Goal: Information Seeking & Learning: Learn about a topic

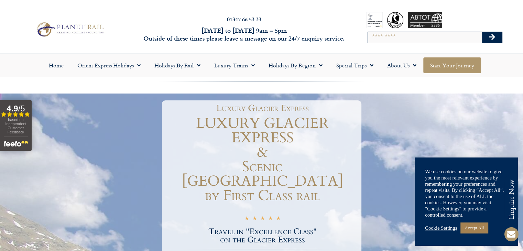
click at [435, 65] on link "Start your Journey" at bounding box center [452, 65] width 58 height 16
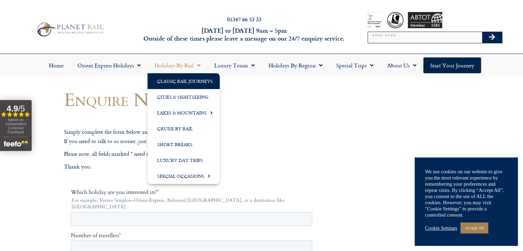
click at [185, 80] on link "Classic Rail Journeys" at bounding box center [183, 81] width 72 height 16
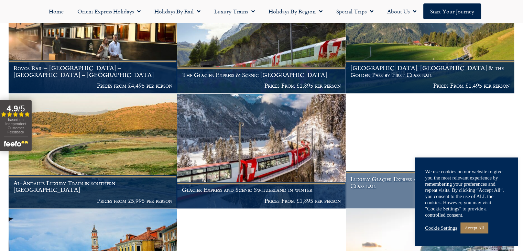
scroll to position [345, 0]
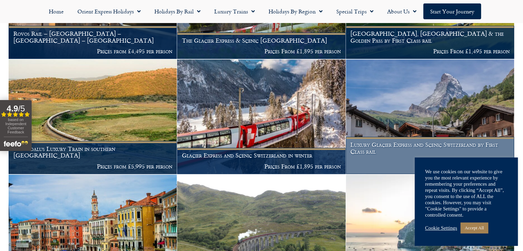
click at [381, 142] on figcaption "Luxury Glacier Express and Scenic Switzerland by First Class rail Prices From £…" at bounding box center [430, 155] width 168 height 37
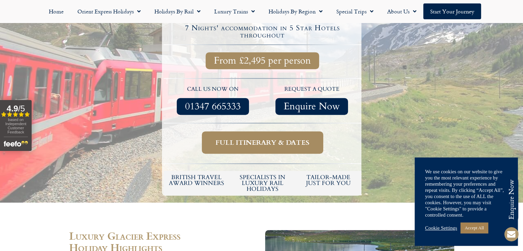
scroll to position [291, 0]
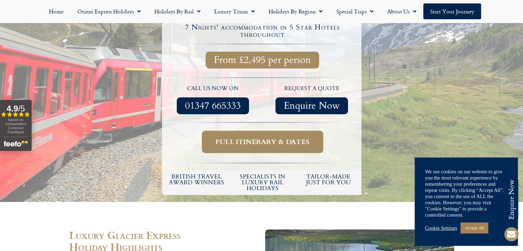
click at [272, 138] on span "Full itinerary & dates" at bounding box center [263, 142] width 94 height 9
click at [243, 131] on link "Full itinerary & dates" at bounding box center [262, 142] width 121 height 22
click at [242, 138] on span "Full itinerary & dates" at bounding box center [263, 142] width 94 height 9
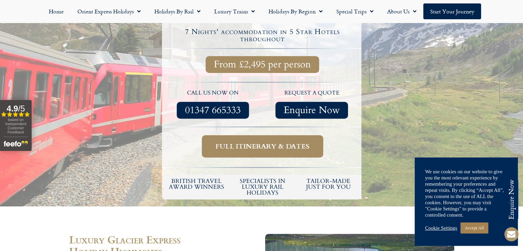
scroll to position [291, 0]
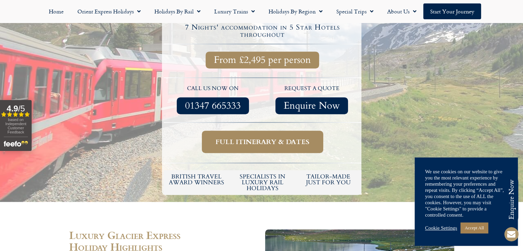
click at [277, 138] on span "Full itinerary & dates" at bounding box center [263, 142] width 94 height 9
click at [478, 228] on link "Accept All" at bounding box center [474, 227] width 28 height 11
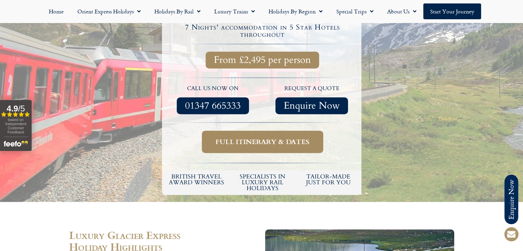
click at [222, 138] on span "Full itinerary & dates" at bounding box center [263, 142] width 94 height 9
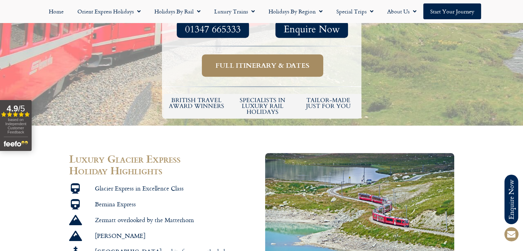
scroll to position [360, 0]
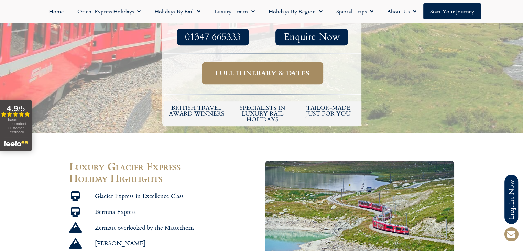
click at [256, 62] on link "Full itinerary & dates" at bounding box center [262, 73] width 121 height 22
click at [255, 69] on span "Full itinerary & dates" at bounding box center [263, 73] width 94 height 9
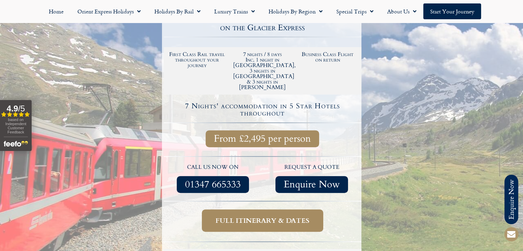
scroll to position [119, 0]
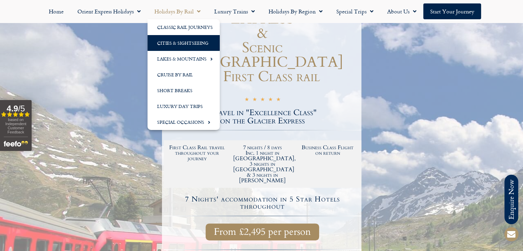
click at [190, 44] on link "Cities & Sightseeing" at bounding box center [183, 43] width 72 height 16
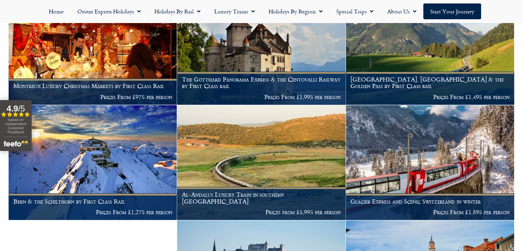
scroll to position [1149, 0]
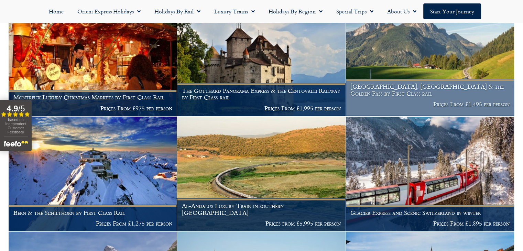
click at [400, 97] on h1 "Lucerne, Montreux & the Golden Pass by First Class rail" at bounding box center [429, 89] width 159 height 13
